Goal: Task Accomplishment & Management: Manage account settings

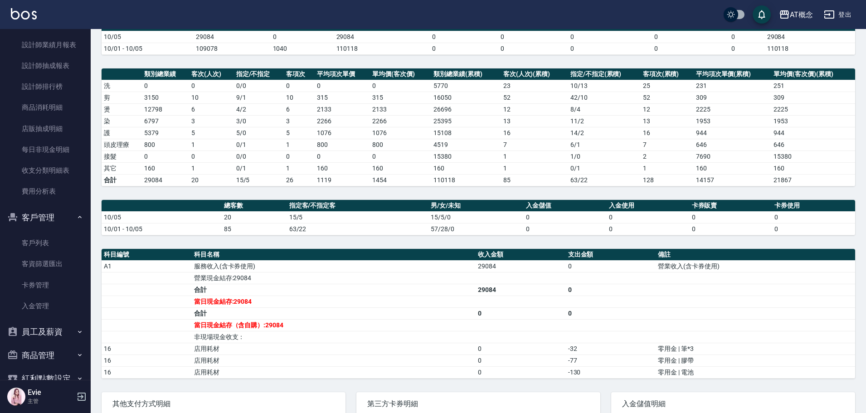
scroll to position [543, 0]
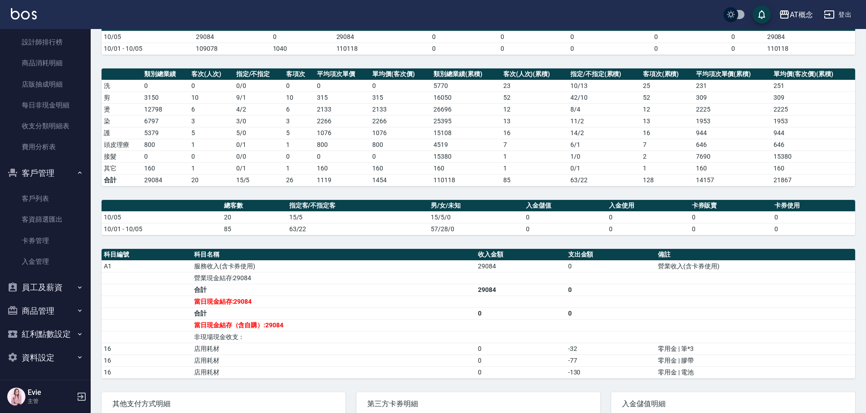
click at [48, 310] on button "商品管理" at bounding box center [45, 311] width 83 height 24
click at [40, 353] on link "商品列表" at bounding box center [45, 357] width 83 height 21
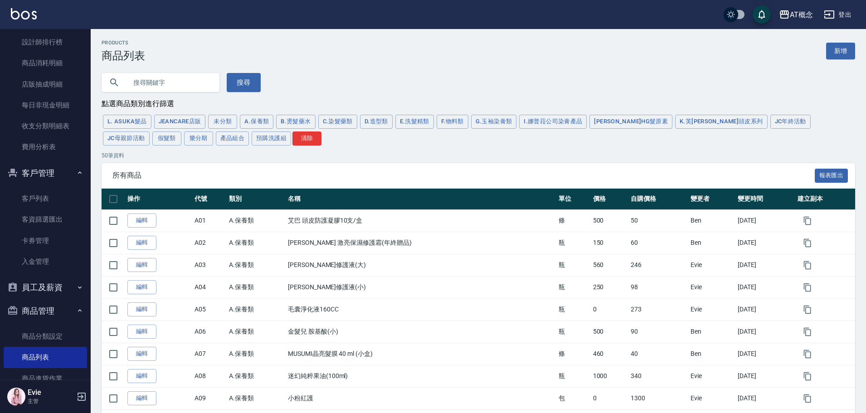
click at [156, 79] on input "text" at bounding box center [169, 82] width 85 height 24
type input "TA"
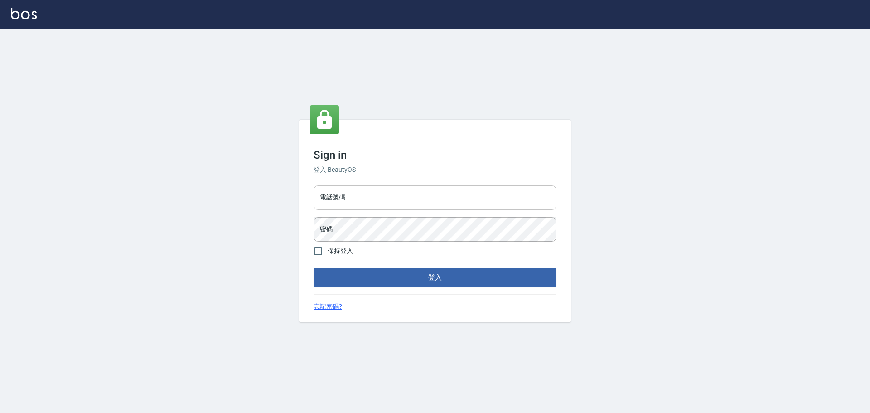
click at [374, 201] on input "電話號碼" at bounding box center [435, 197] width 243 height 24
type input "0922982220"
click at [314, 268] on button "登入" at bounding box center [435, 277] width 243 height 19
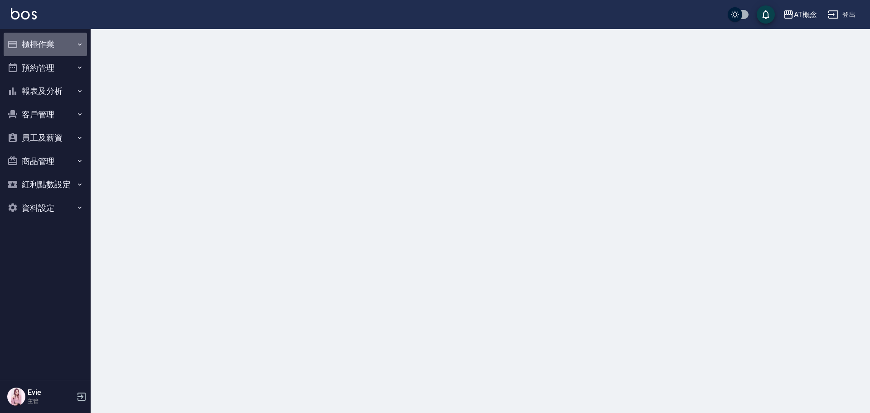
click at [29, 39] on button "櫃檯作業" at bounding box center [45, 45] width 83 height 24
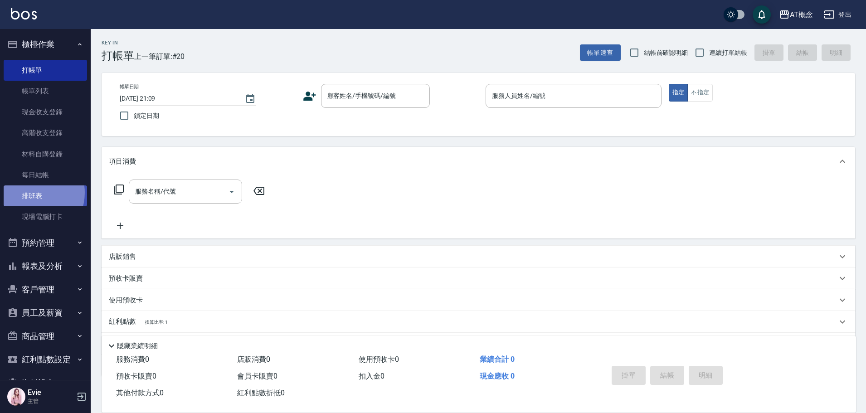
click at [31, 193] on link "排班表" at bounding box center [45, 195] width 83 height 21
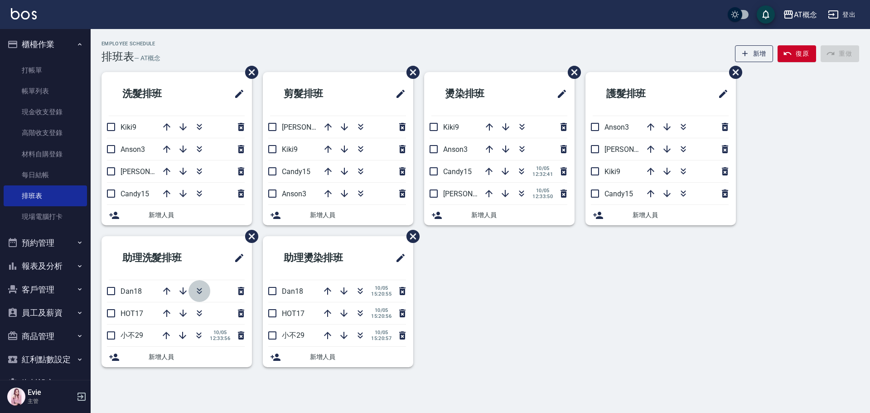
click at [202, 286] on icon "button" at bounding box center [199, 291] width 11 height 11
click at [359, 288] on icon "button" at bounding box center [360, 291] width 11 height 11
click at [343, 290] on icon "button" at bounding box center [344, 291] width 11 height 11
